Goal: Use online tool/utility: Utilize a website feature to perform a specific function

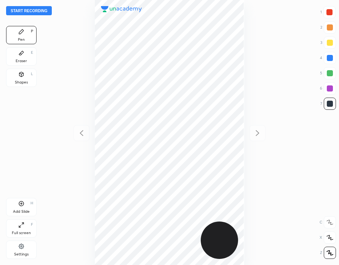
scroll to position [265, 217]
click at [39, 10] on button "Start recording" at bounding box center [29, 10] width 46 height 9
click at [24, 204] on icon at bounding box center [21, 203] width 5 height 5
click at [328, 13] on div at bounding box center [330, 12] width 6 height 6
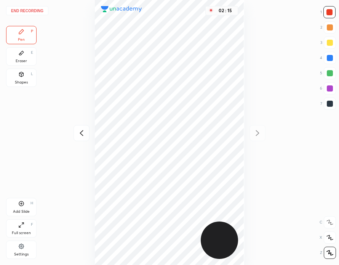
click at [35, 11] on button "End recording" at bounding box center [27, 10] width 42 height 9
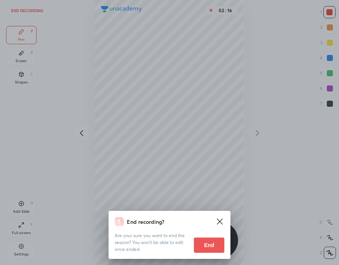
click at [215, 242] on button "End" at bounding box center [209, 244] width 30 height 15
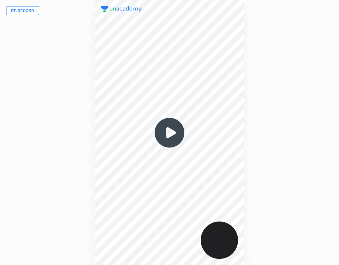
click at [30, 7] on button "Re-record" at bounding box center [22, 10] width 33 height 9
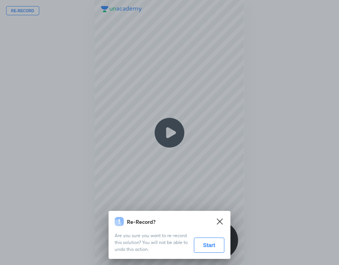
click at [217, 247] on button "Start" at bounding box center [209, 244] width 30 height 15
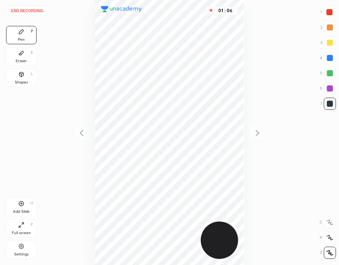
click at [302, 114] on div "End recording 1 2 3 4 5 6 7 R O A L C X Z Erase all C X Z Pen P Eraser E Shapes…" at bounding box center [169, 132] width 339 height 265
click at [26, 56] on div "Eraser E" at bounding box center [21, 56] width 30 height 18
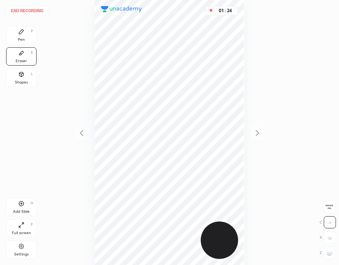
click at [27, 32] on div "Pen P" at bounding box center [21, 35] width 30 height 18
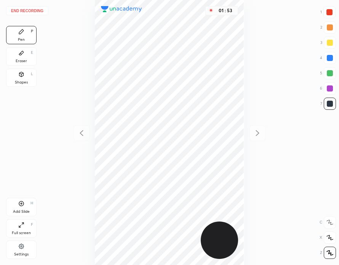
click at [26, 58] on div "Eraser E" at bounding box center [21, 56] width 30 height 18
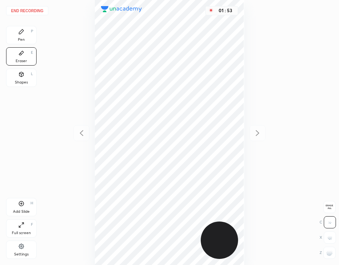
click at [26, 31] on div "Pen P" at bounding box center [21, 35] width 30 height 18
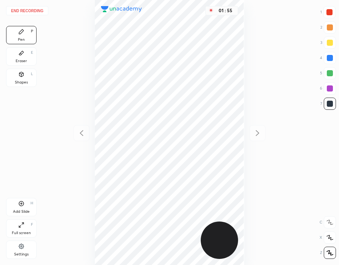
click at [22, 202] on icon at bounding box center [21, 204] width 6 height 6
click at [332, 13] on div at bounding box center [330, 12] width 6 height 6
click at [35, 11] on button "End recording" at bounding box center [27, 10] width 42 height 9
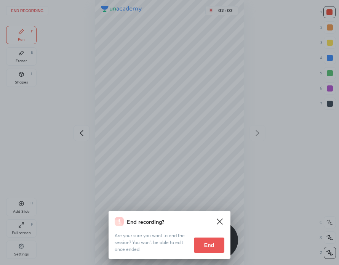
click at [212, 244] on button "End" at bounding box center [209, 244] width 30 height 15
